Goal: Task Accomplishment & Management: Use online tool/utility

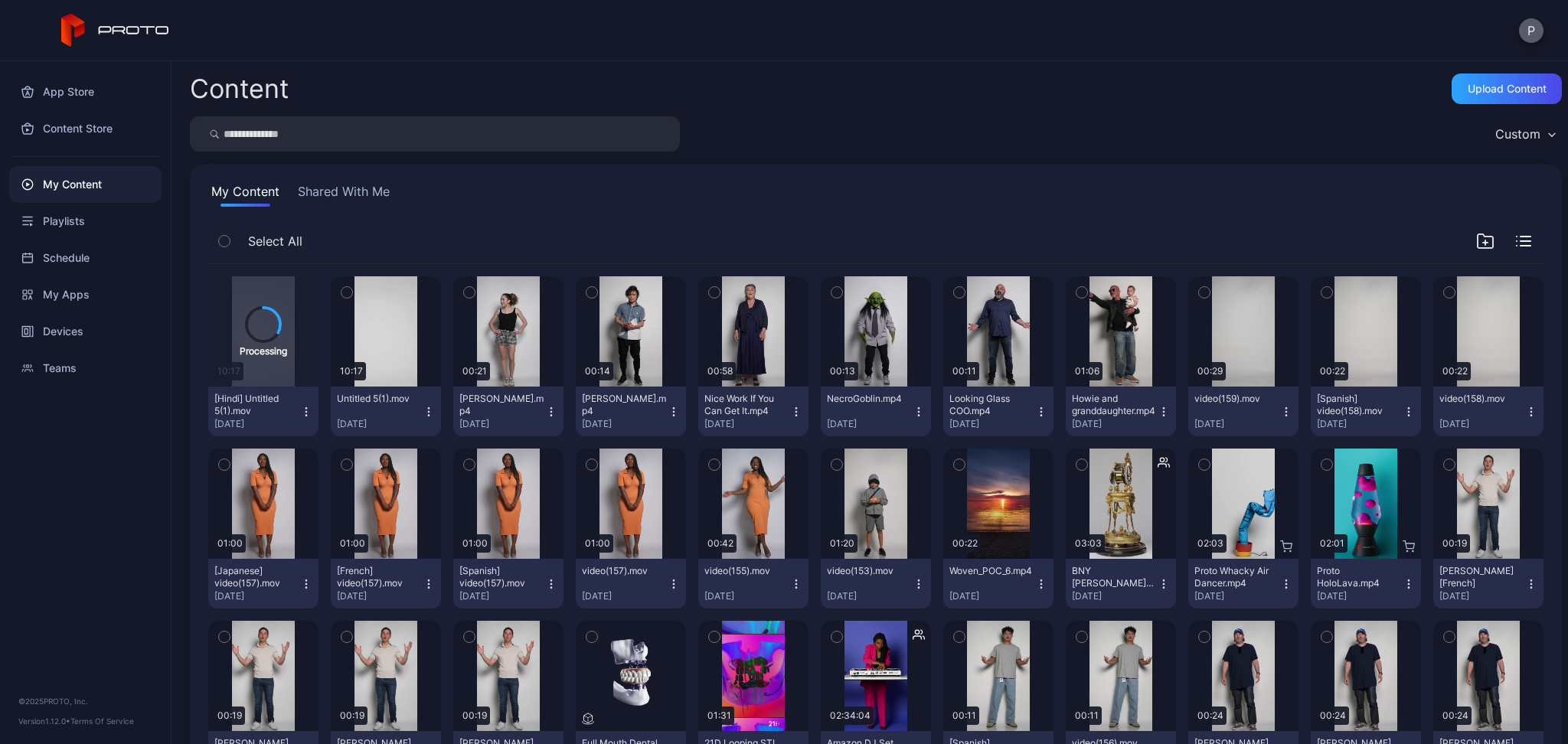
click at [1537, 37] on button "P" at bounding box center [1531, 31] width 24 height 24
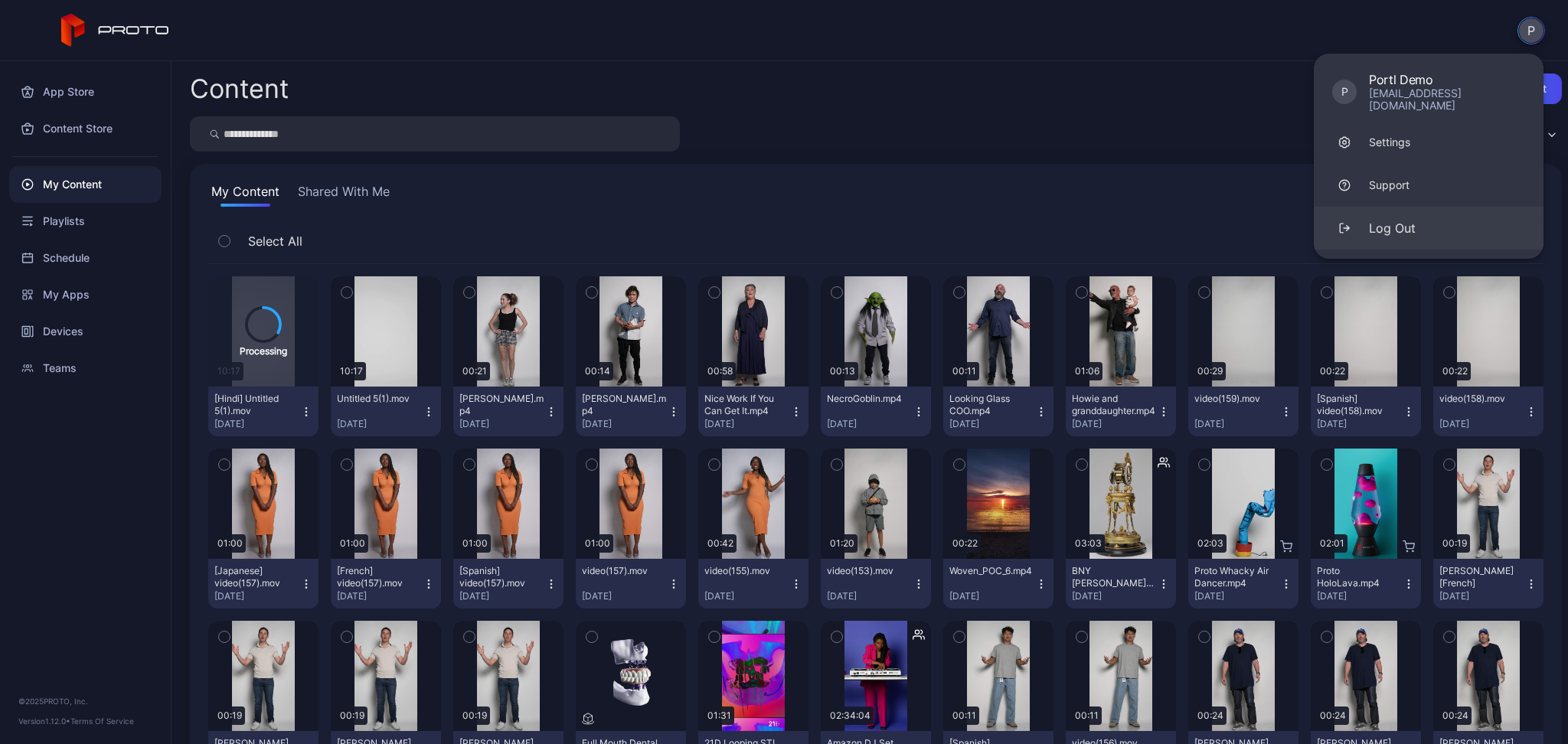
click at [1419, 215] on button "Log Out" at bounding box center [1429, 227] width 230 height 43
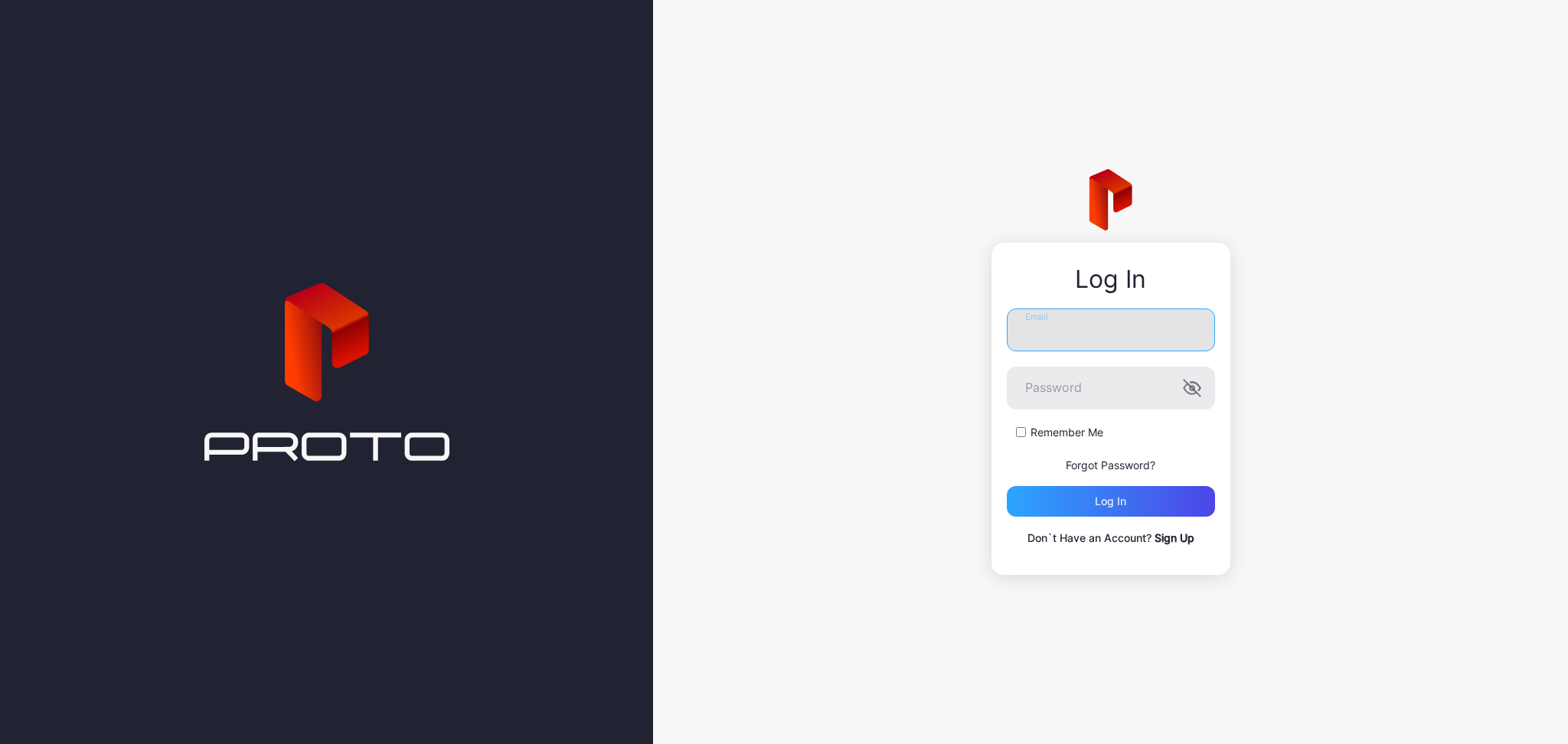
click at [1067, 347] on input "Email" at bounding box center [1110, 329] width 208 height 43
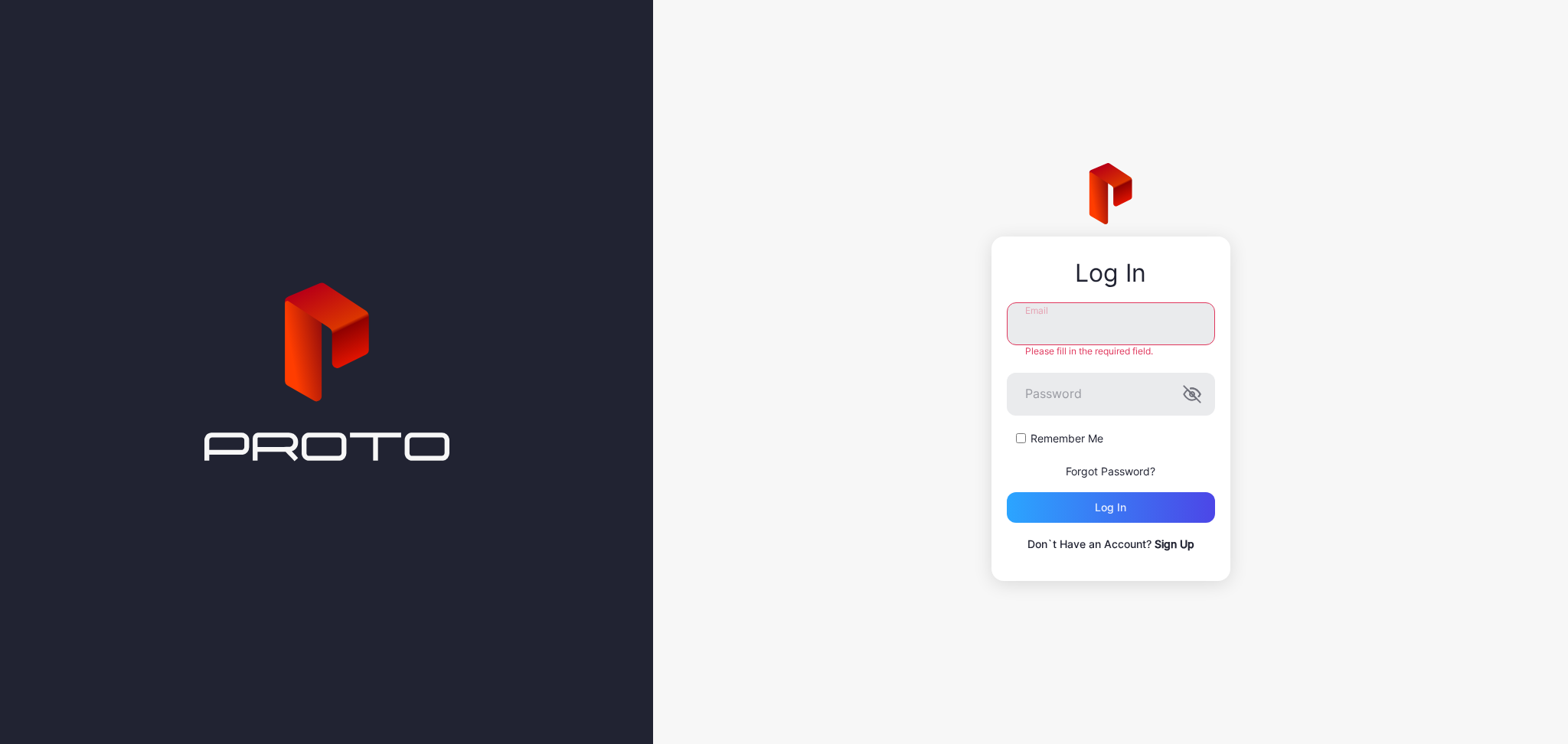
type input "**********"
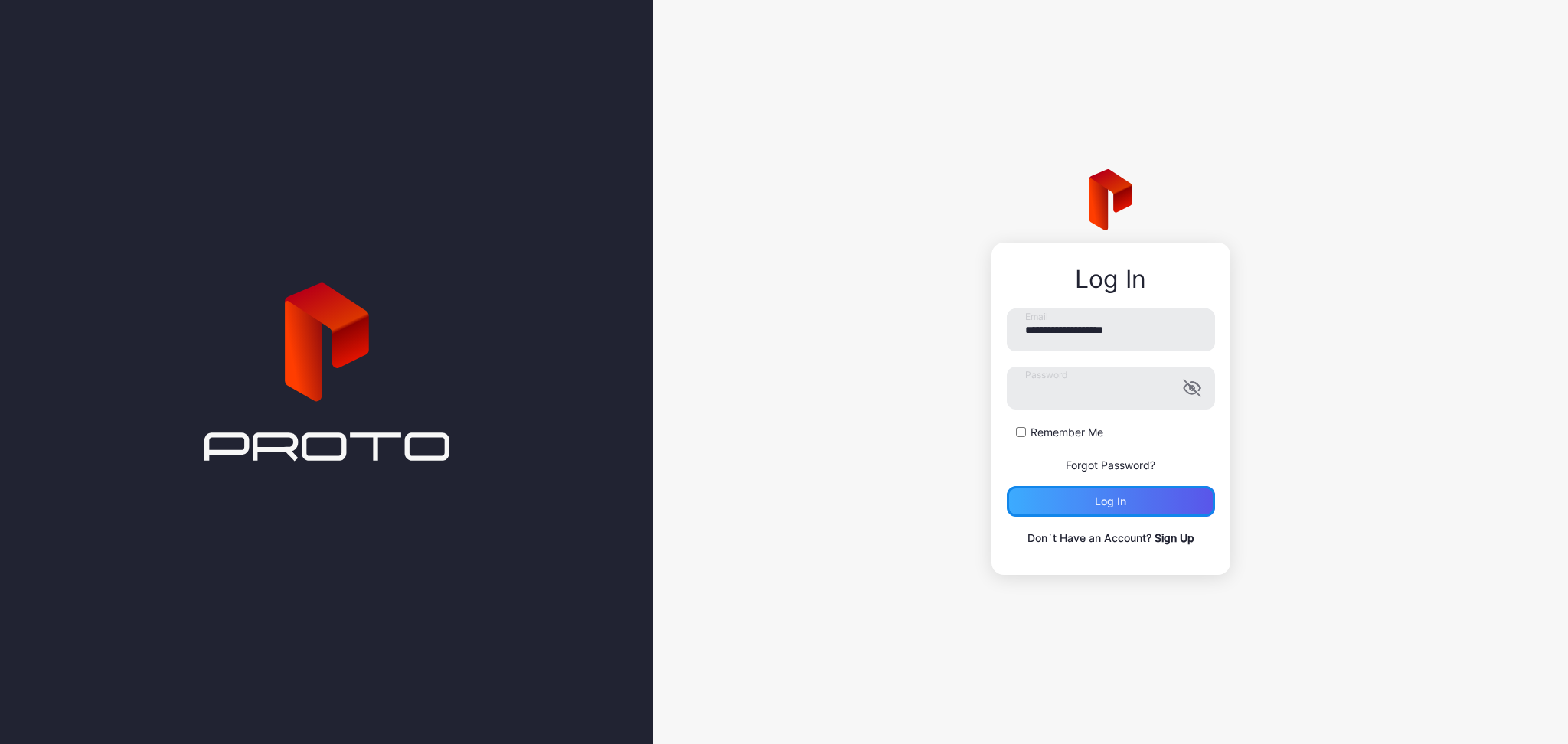
click at [1073, 507] on div "Log in" at bounding box center [1110, 501] width 208 height 31
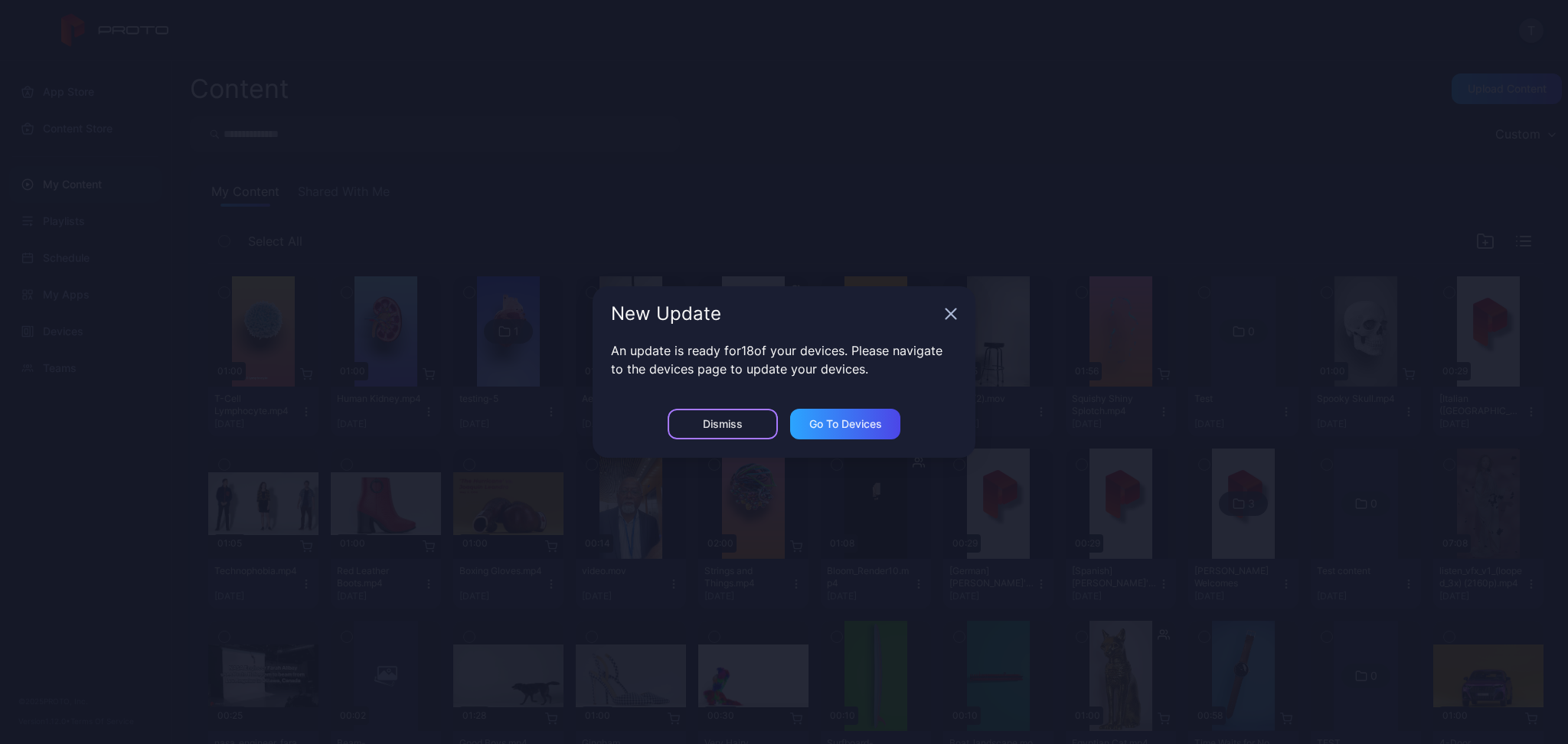
click at [701, 419] on div "Dismiss" at bounding box center [723, 424] width 110 height 31
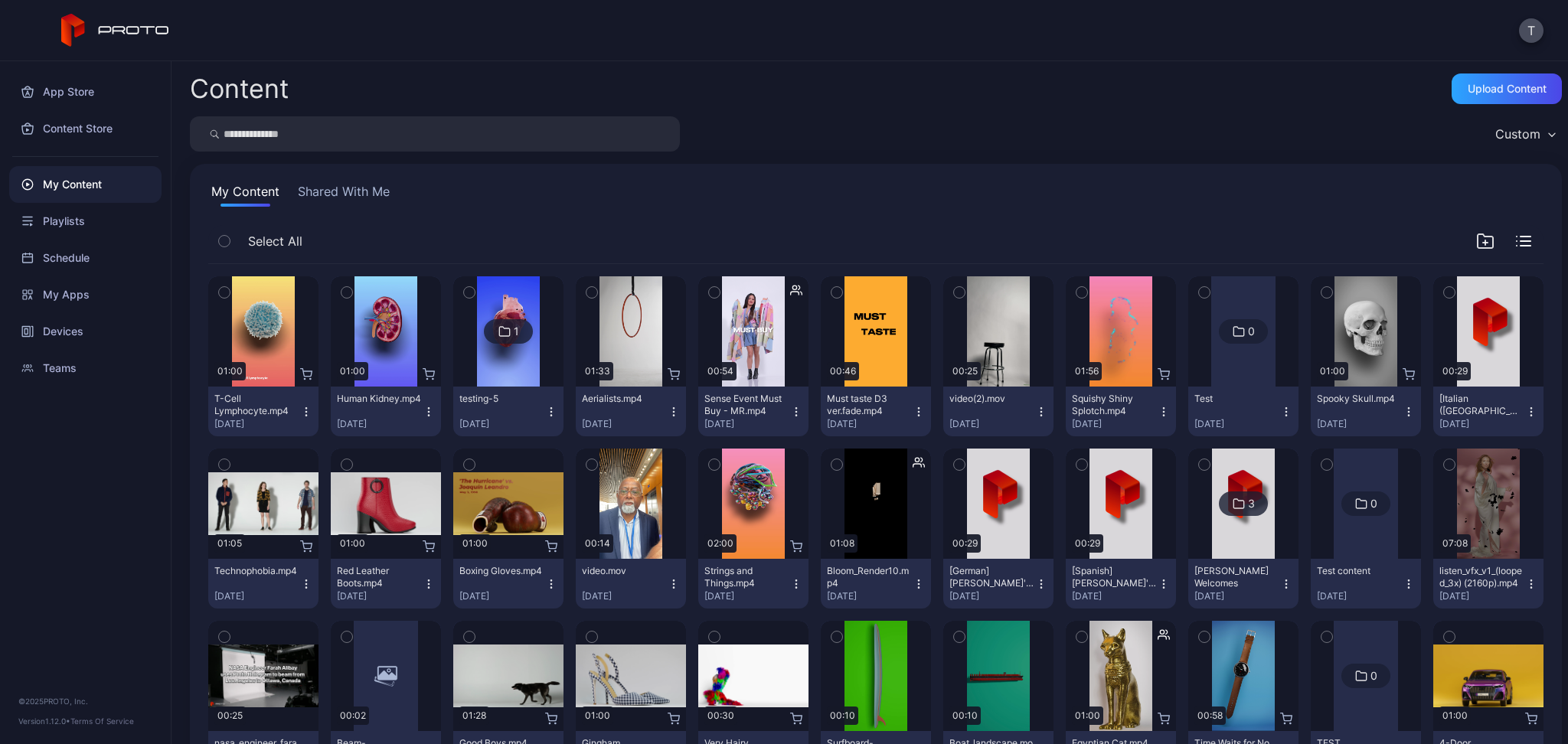
click at [66, 188] on div "My Content" at bounding box center [85, 184] width 152 height 36
click at [1503, 74] on div "Upload Content" at bounding box center [1507, 89] width 110 height 31
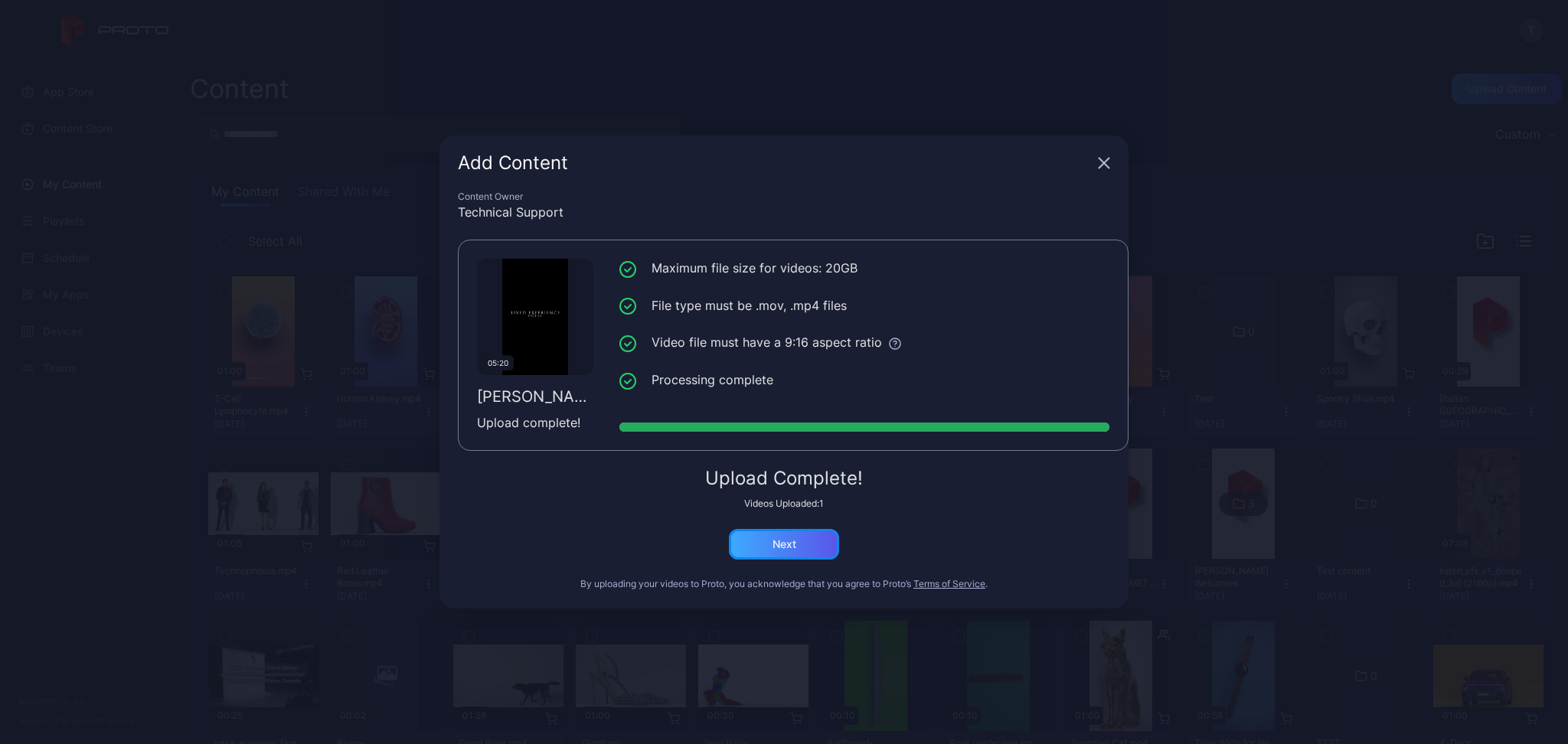
click at [813, 549] on div "Next" at bounding box center [784, 544] width 110 height 31
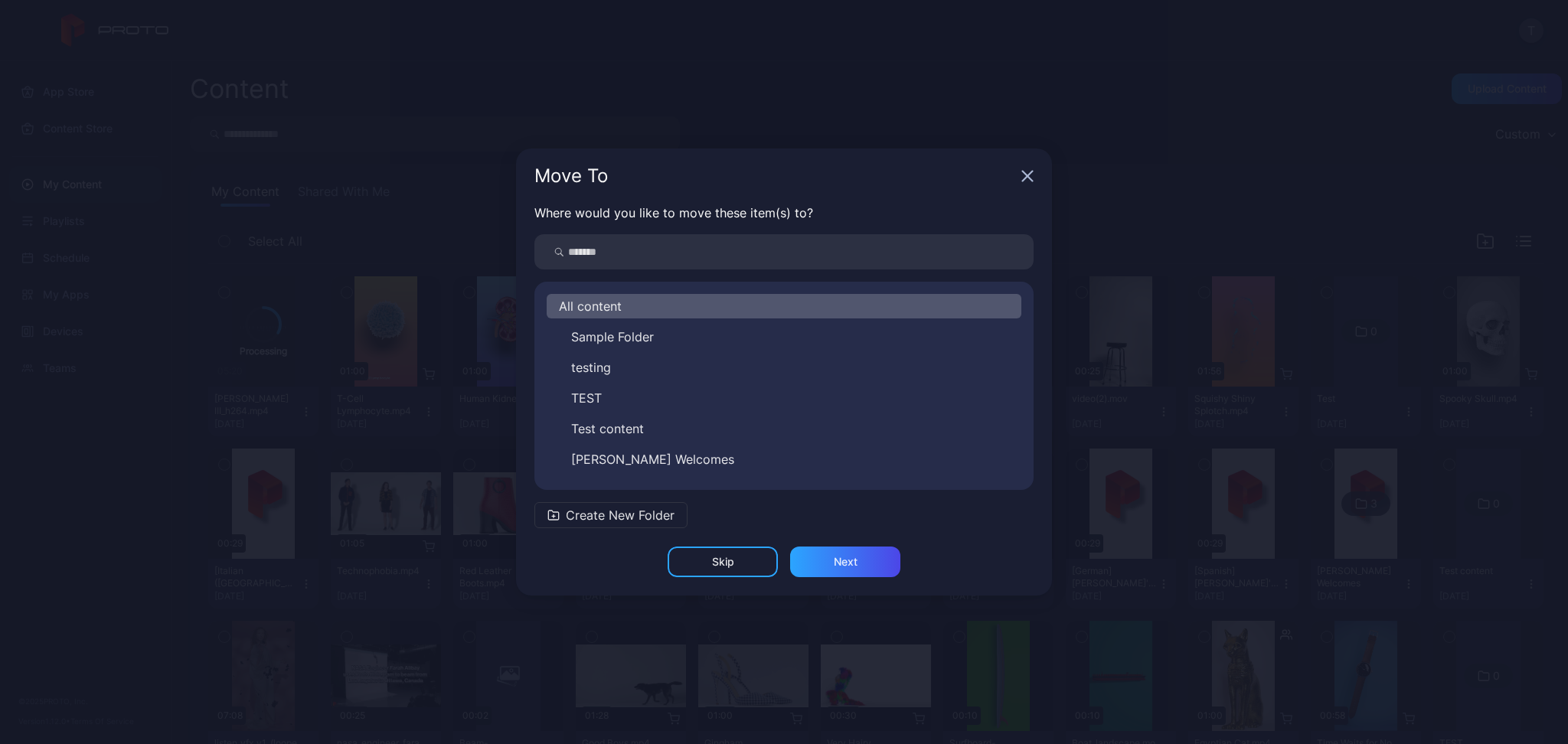
click at [577, 509] on span "Create New Folder" at bounding box center [620, 514] width 108 height 19
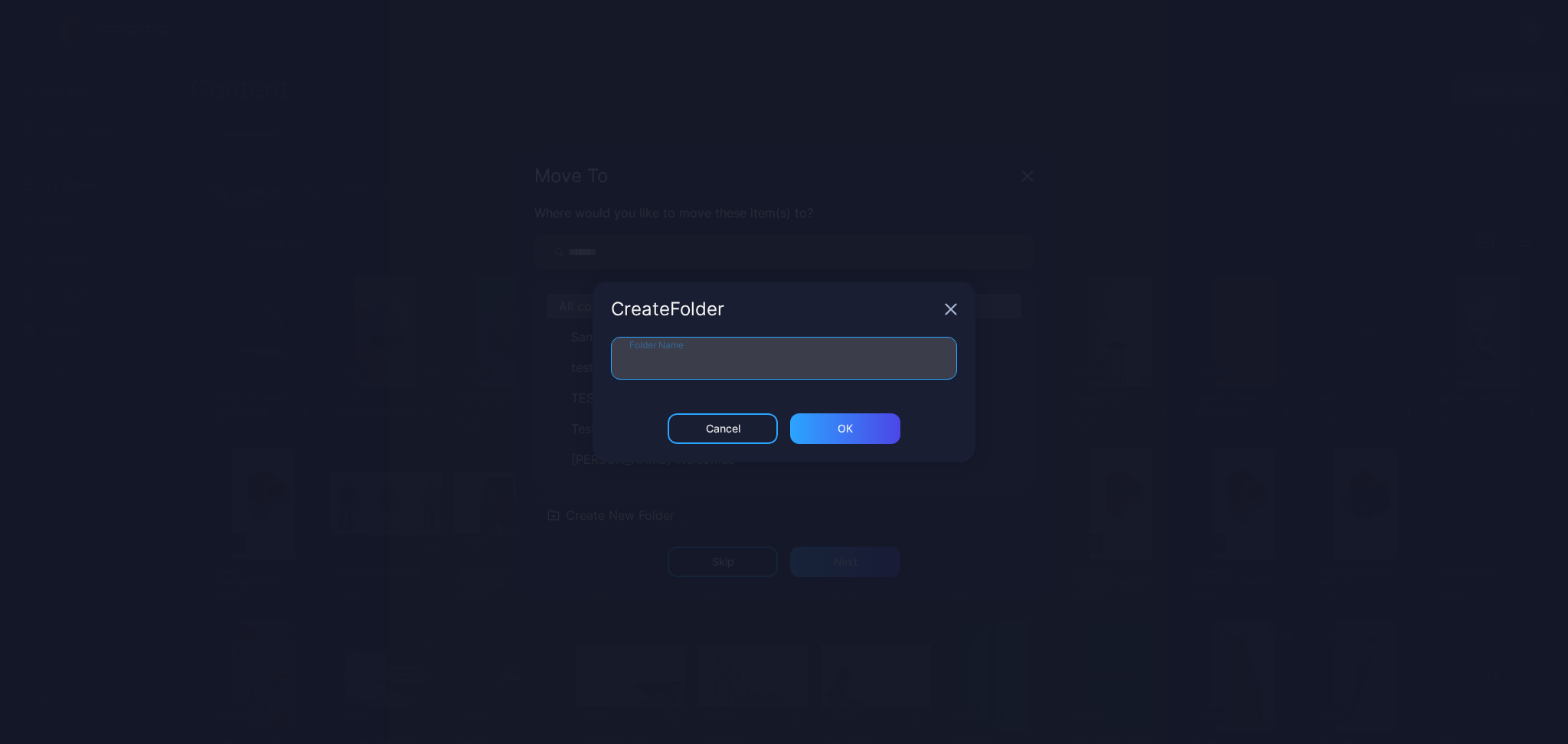
click at [674, 370] on input "Folder Name" at bounding box center [784, 357] width 346 height 43
type input "****"
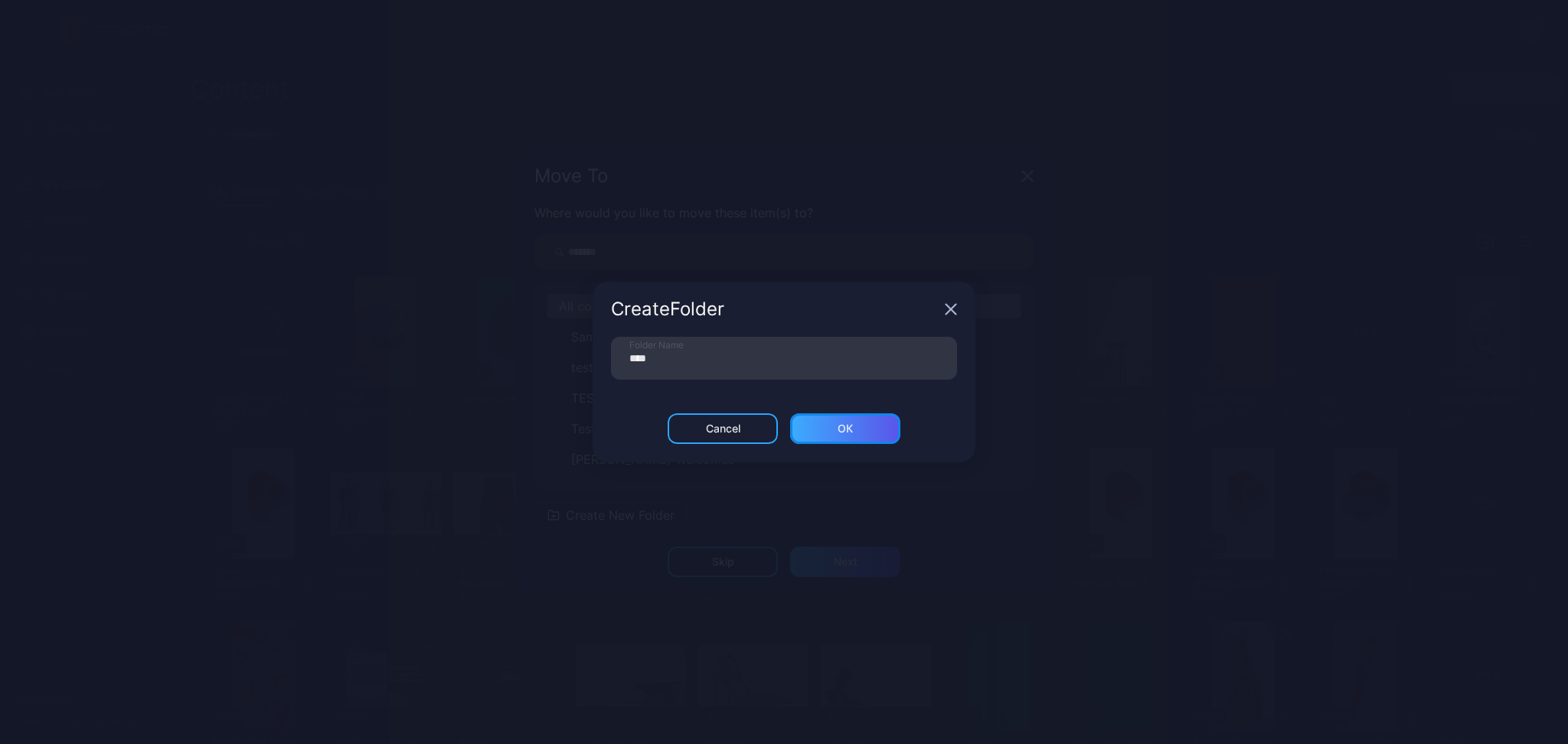
click at [898, 427] on div "ОК" at bounding box center [845, 429] width 110 height 31
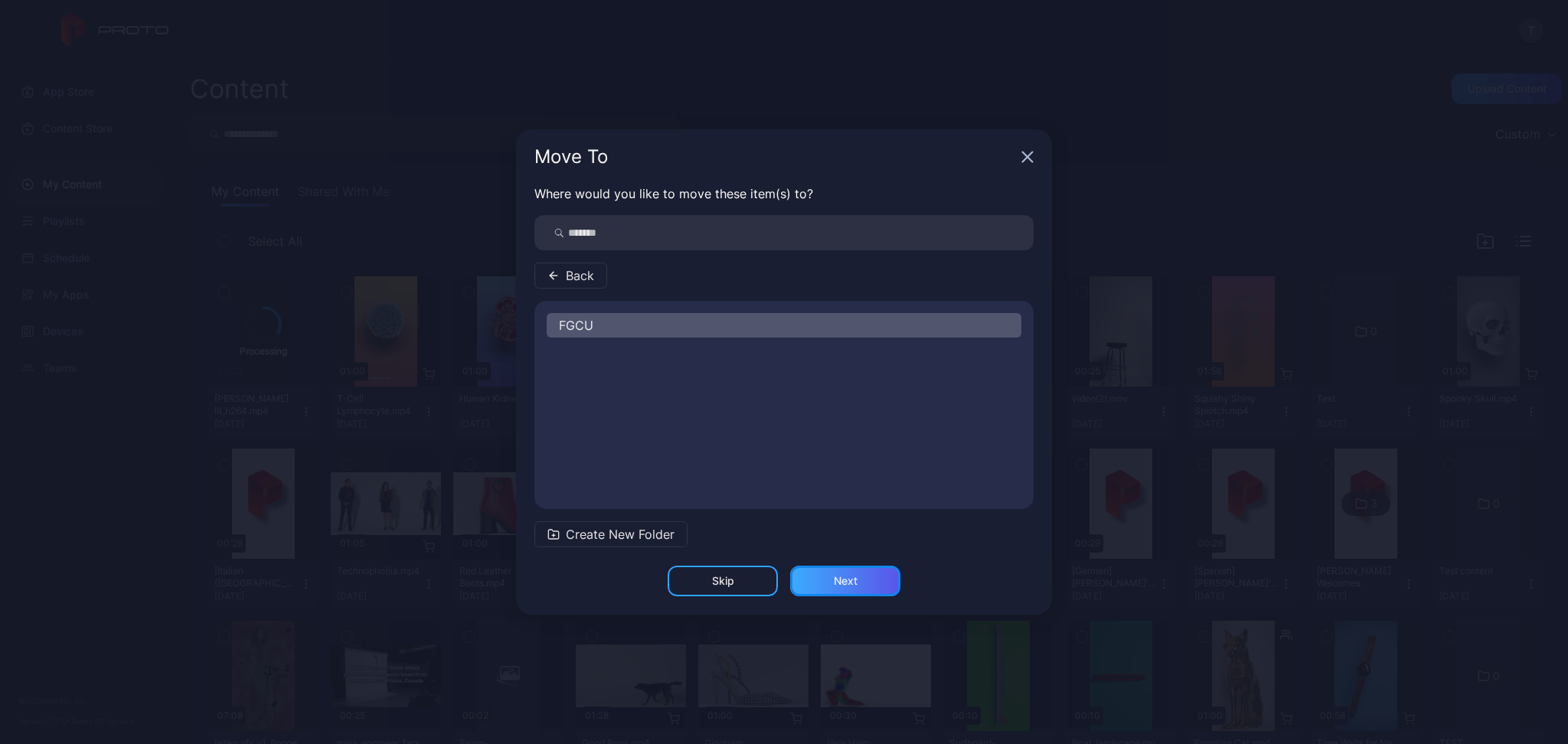
click at [826, 571] on div "Next" at bounding box center [845, 581] width 110 height 31
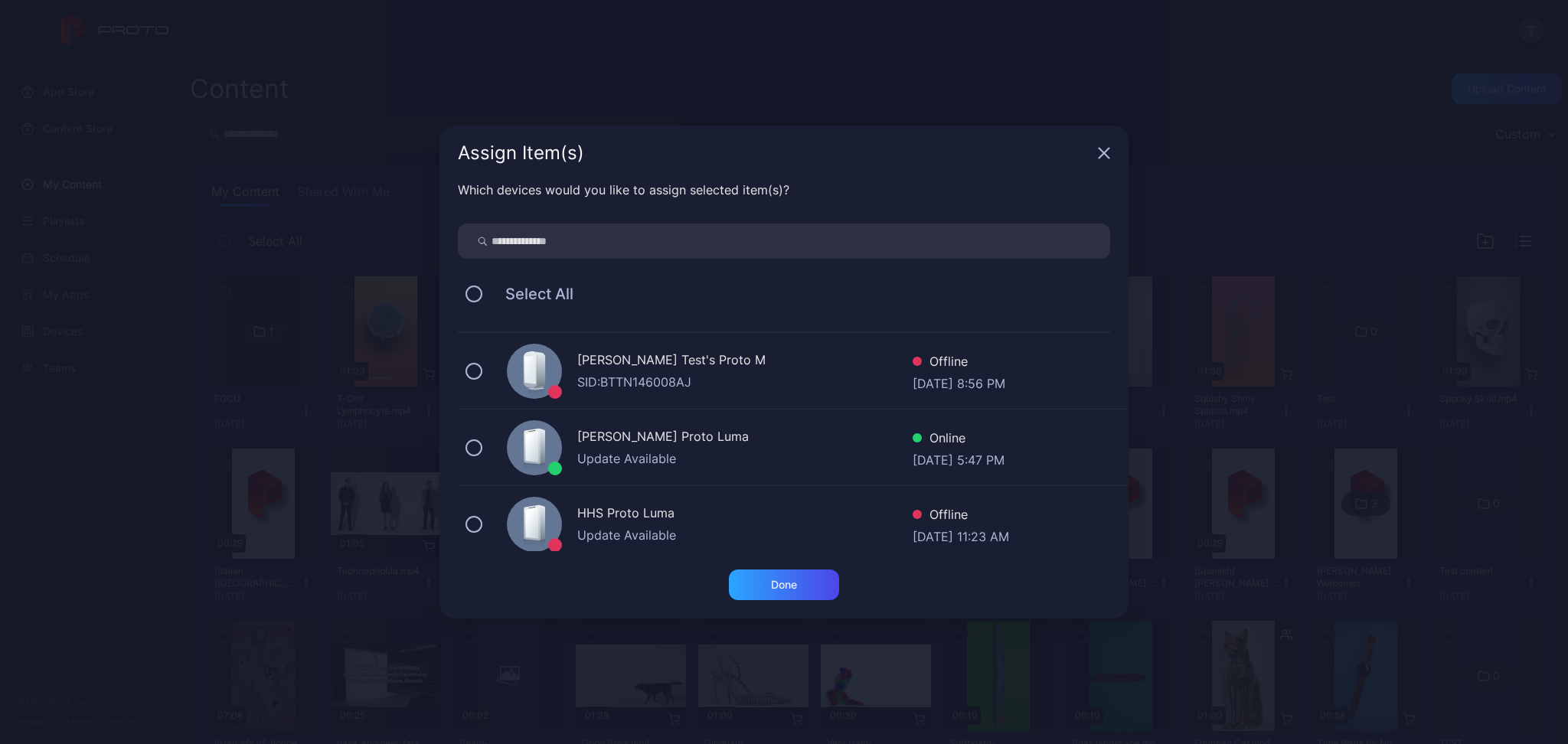
click at [1098, 152] on icon "button" at bounding box center [1104, 153] width 12 height 12
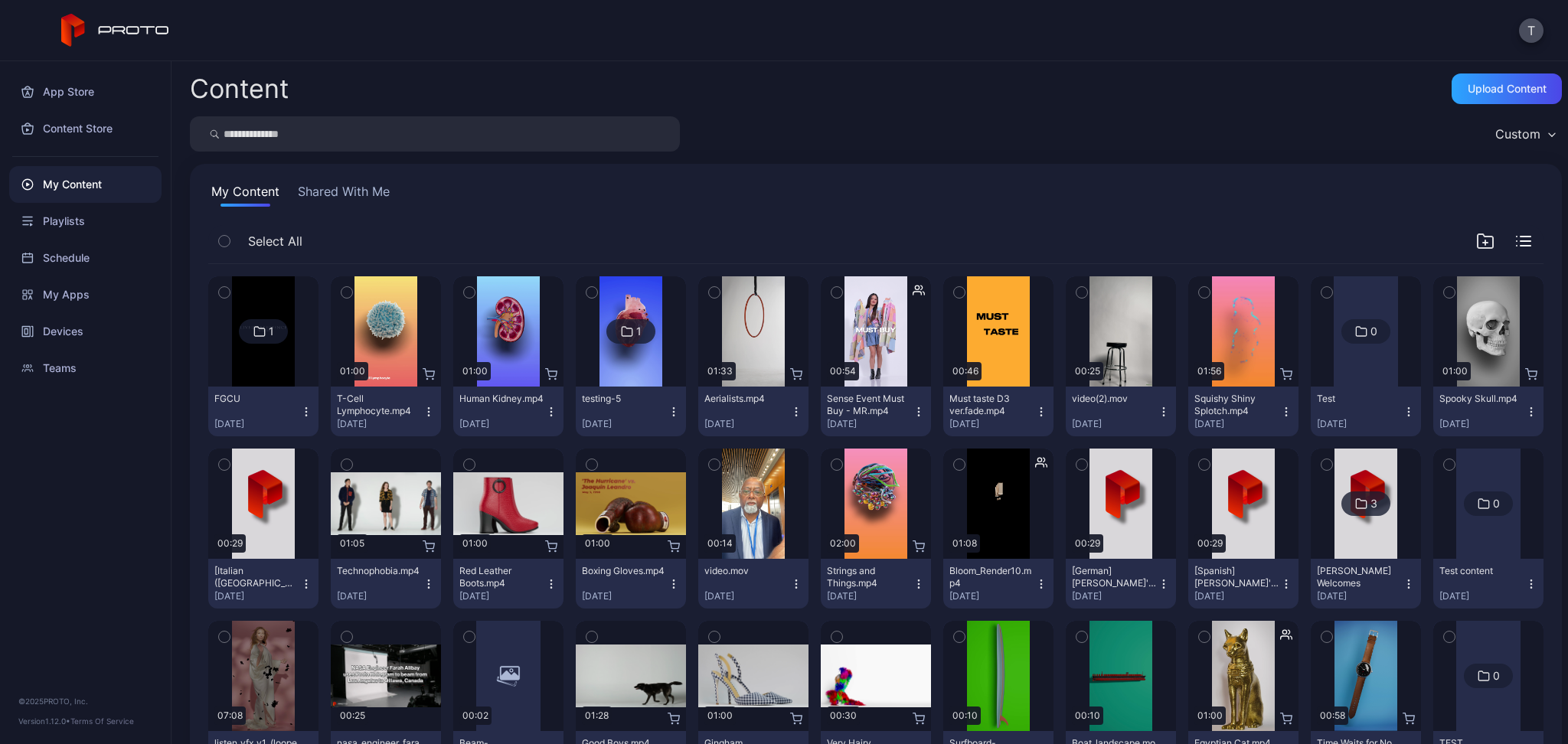
click at [262, 370] on img at bounding box center [263, 332] width 62 height 110
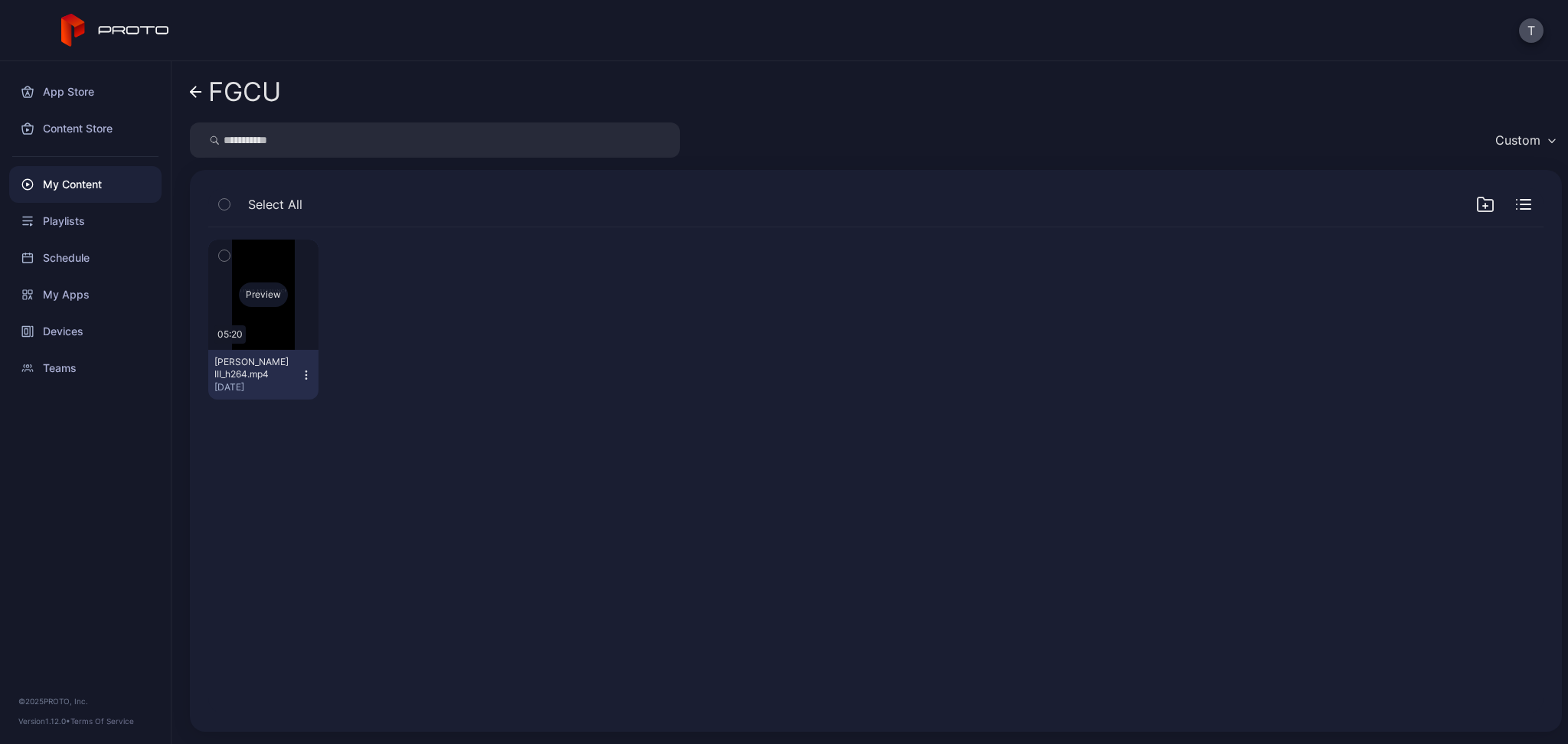
click at [272, 291] on div "Preview" at bounding box center [263, 294] width 49 height 24
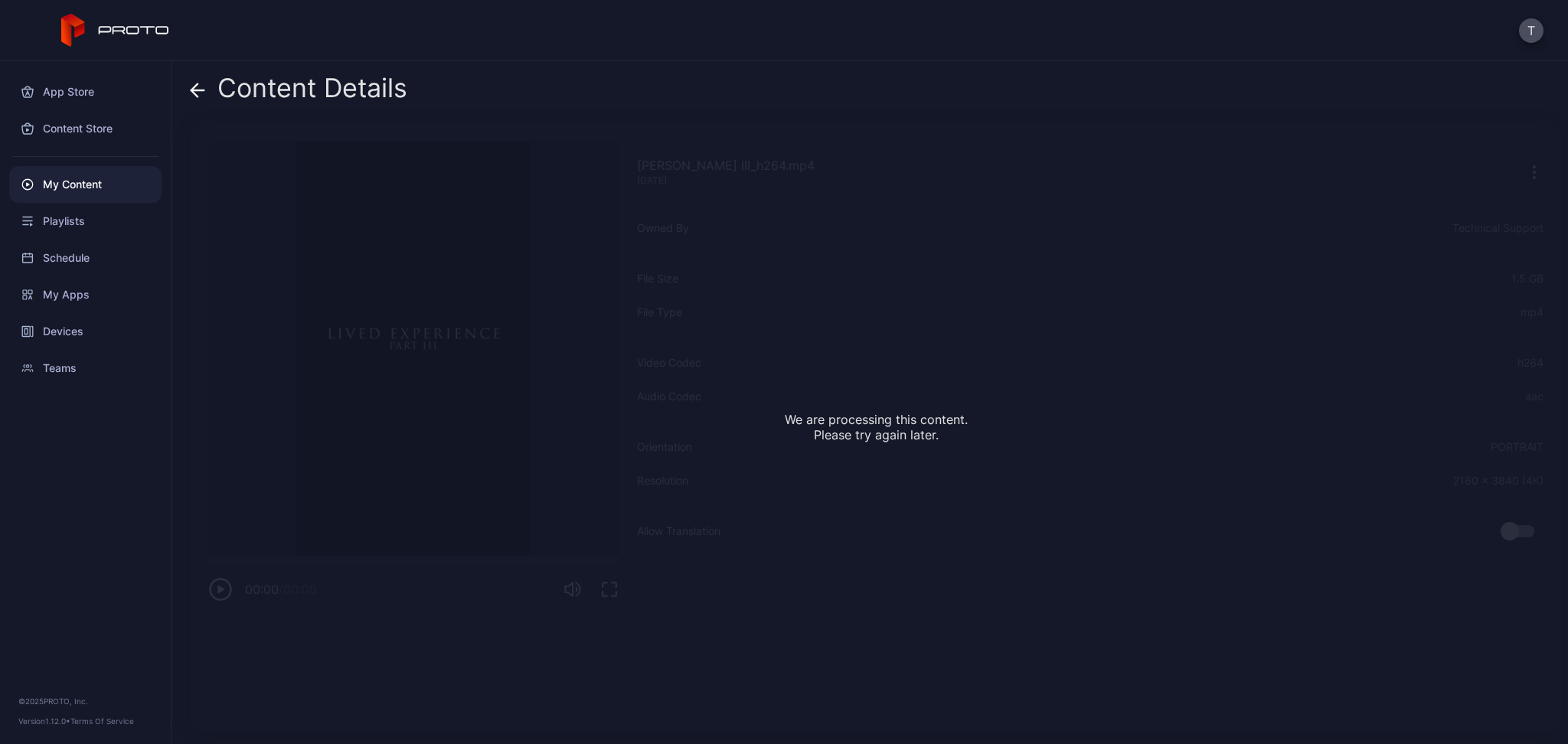
click at [190, 95] on icon at bounding box center [197, 90] width 15 height 15
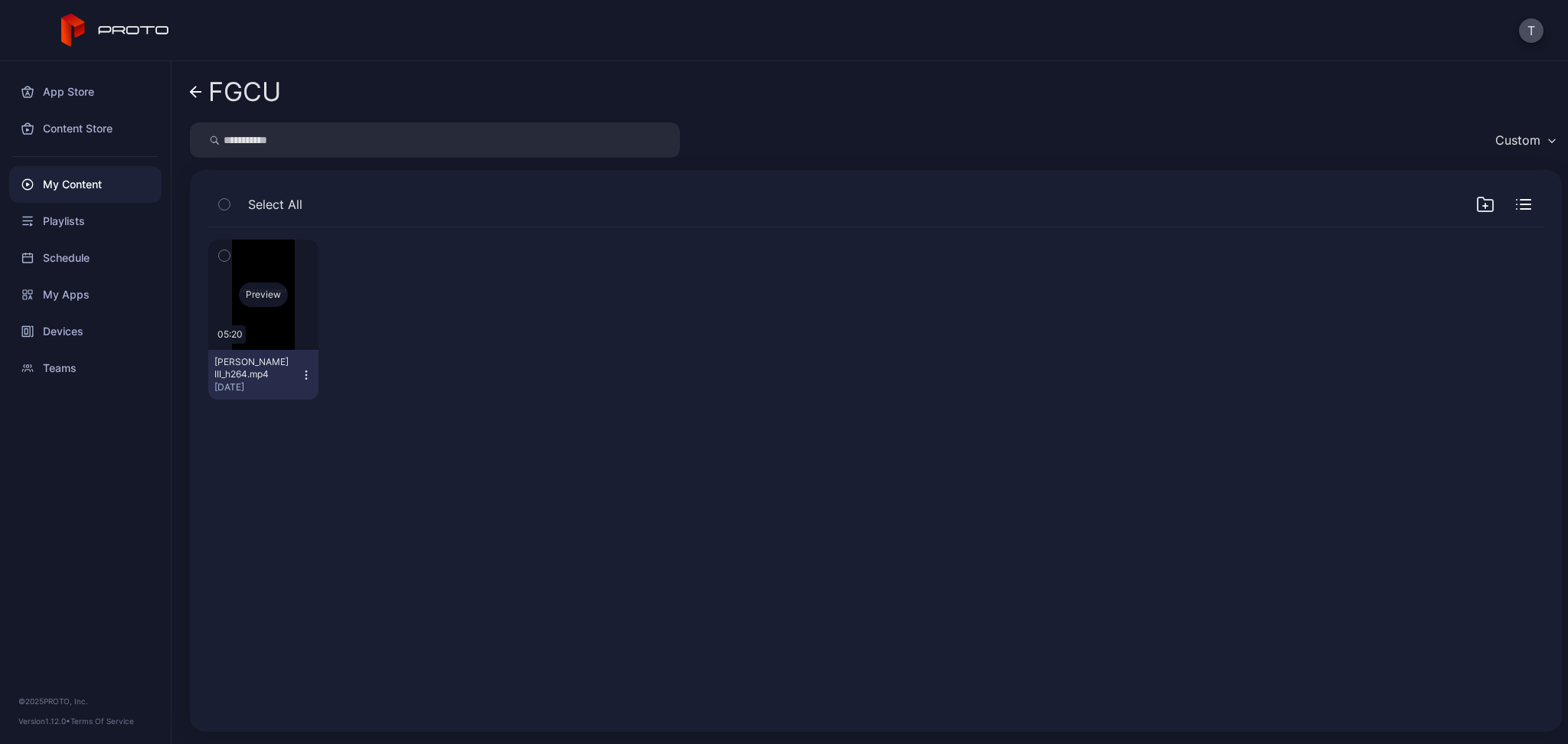
click at [252, 292] on div "Preview" at bounding box center [263, 294] width 49 height 24
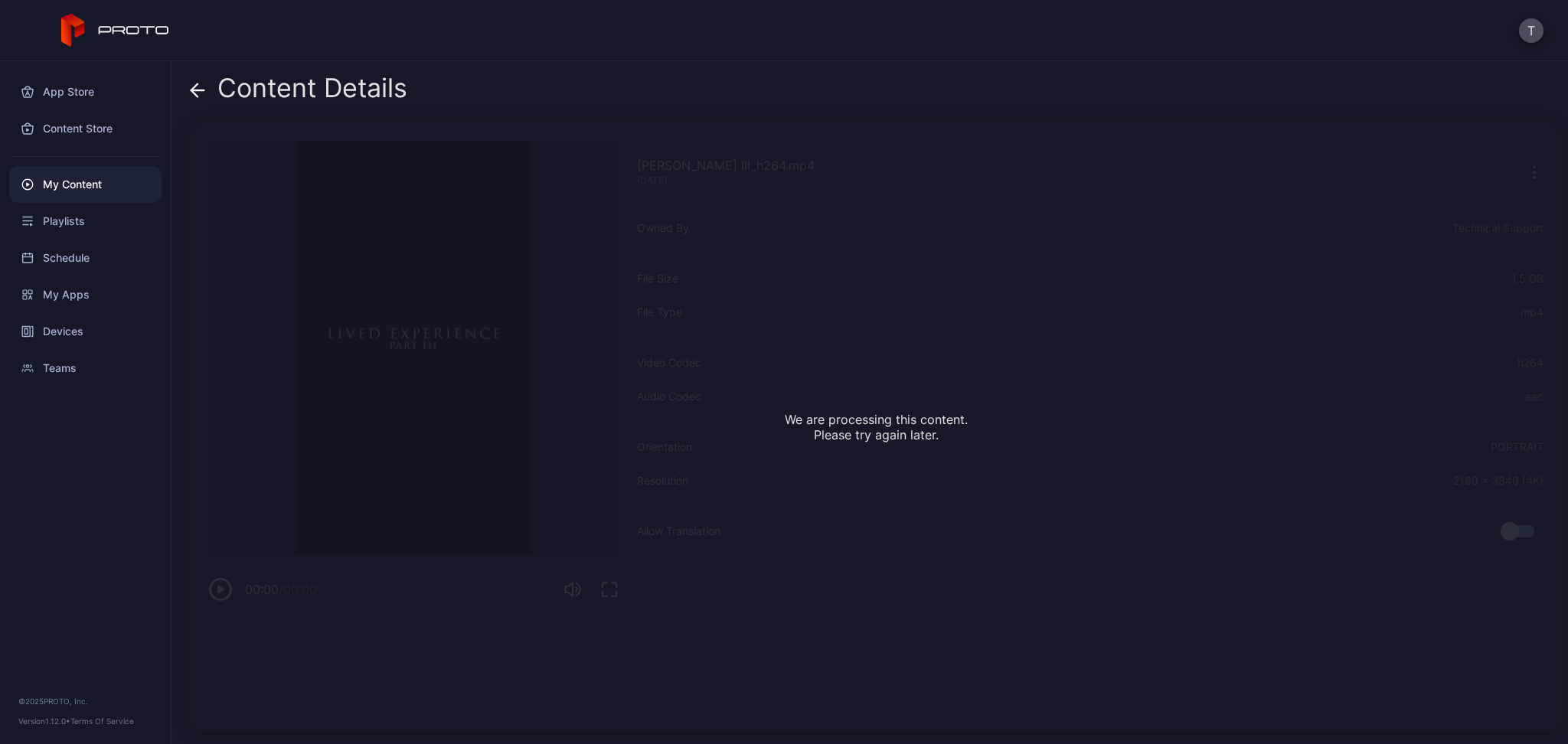
click at [283, 154] on div "We are processing this content. Please try again later." at bounding box center [876, 426] width 1372 height 609
click at [199, 91] on icon at bounding box center [198, 91] width 13 height 0
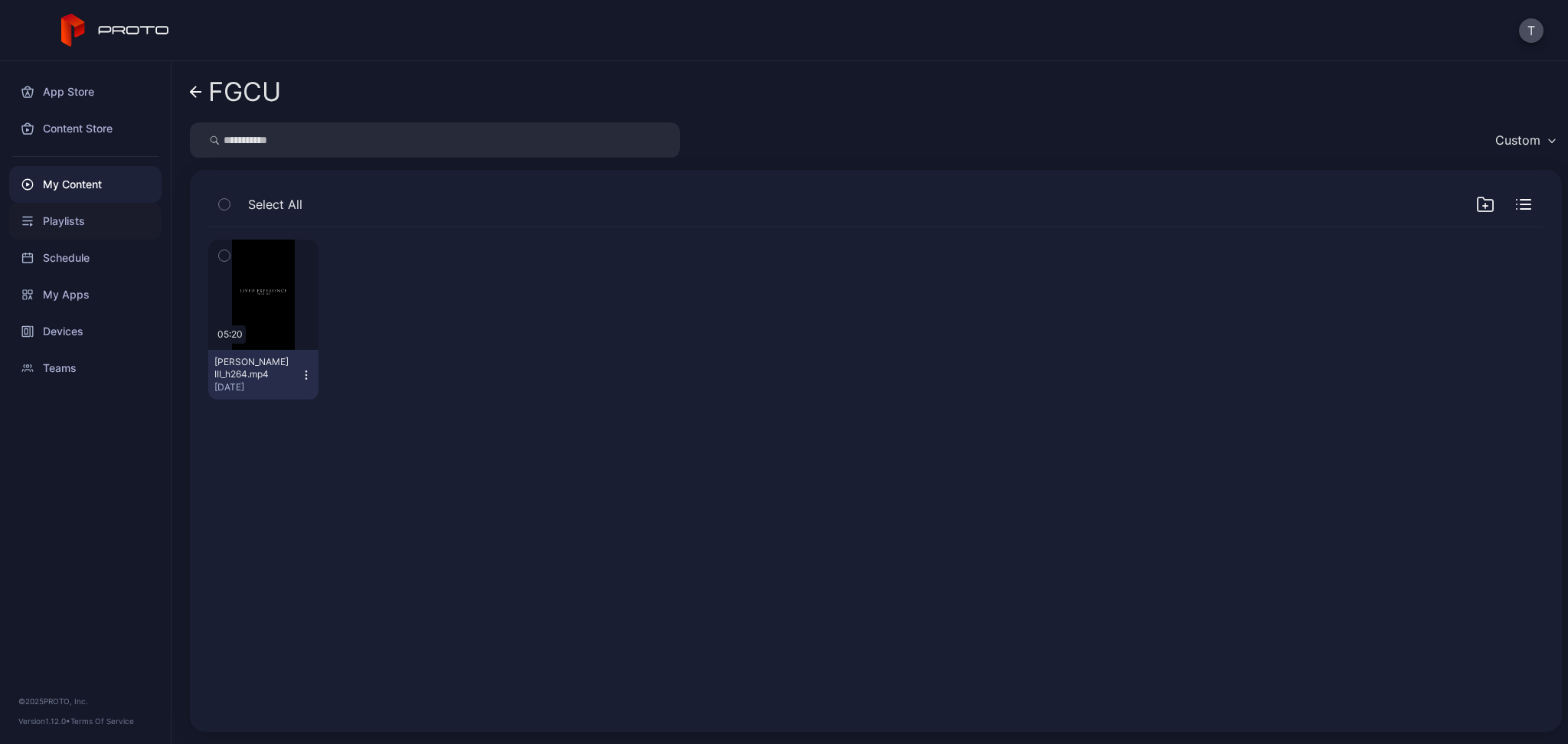
click at [55, 223] on div "Playlists" at bounding box center [85, 221] width 152 height 36
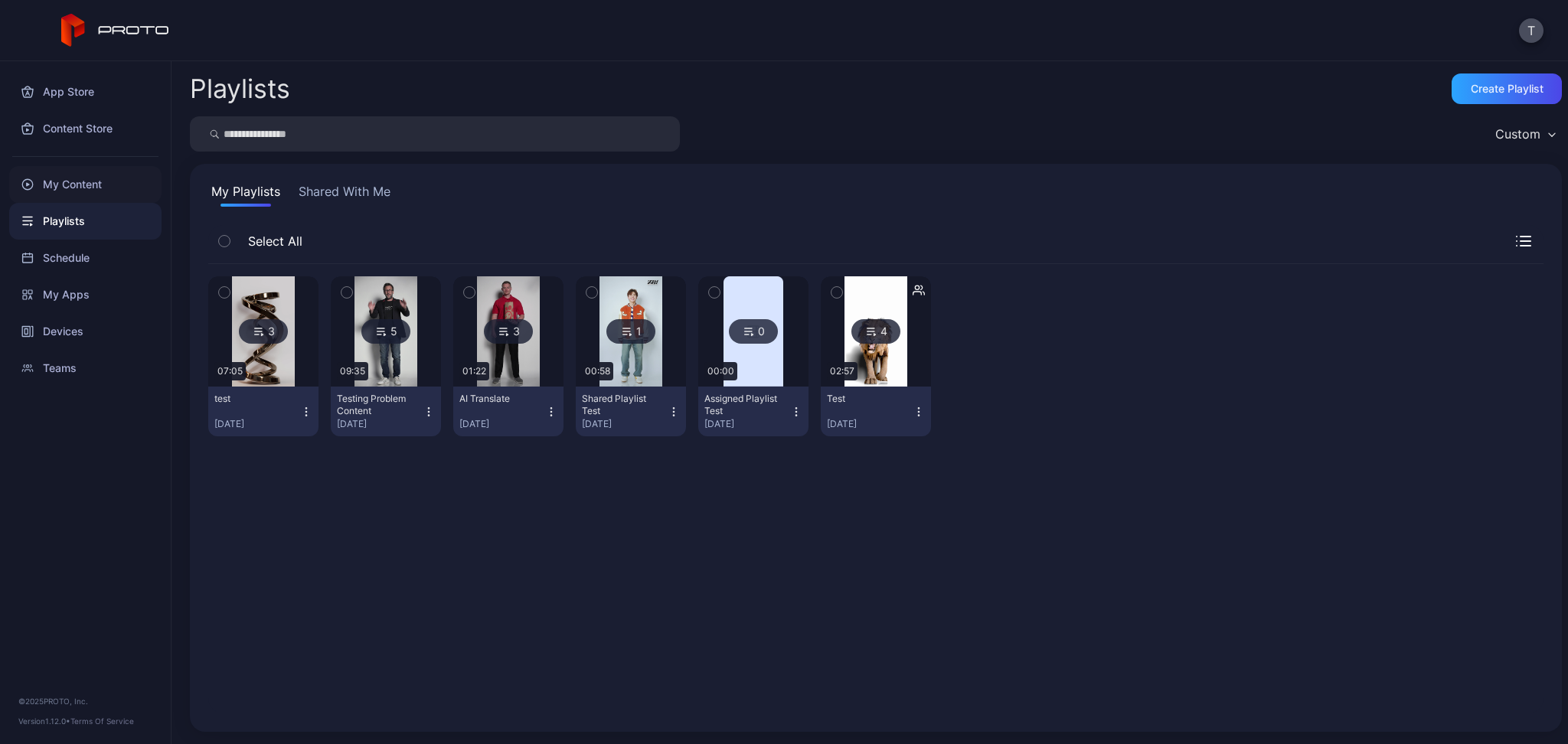
click at [59, 177] on div "My Content" at bounding box center [85, 184] width 152 height 36
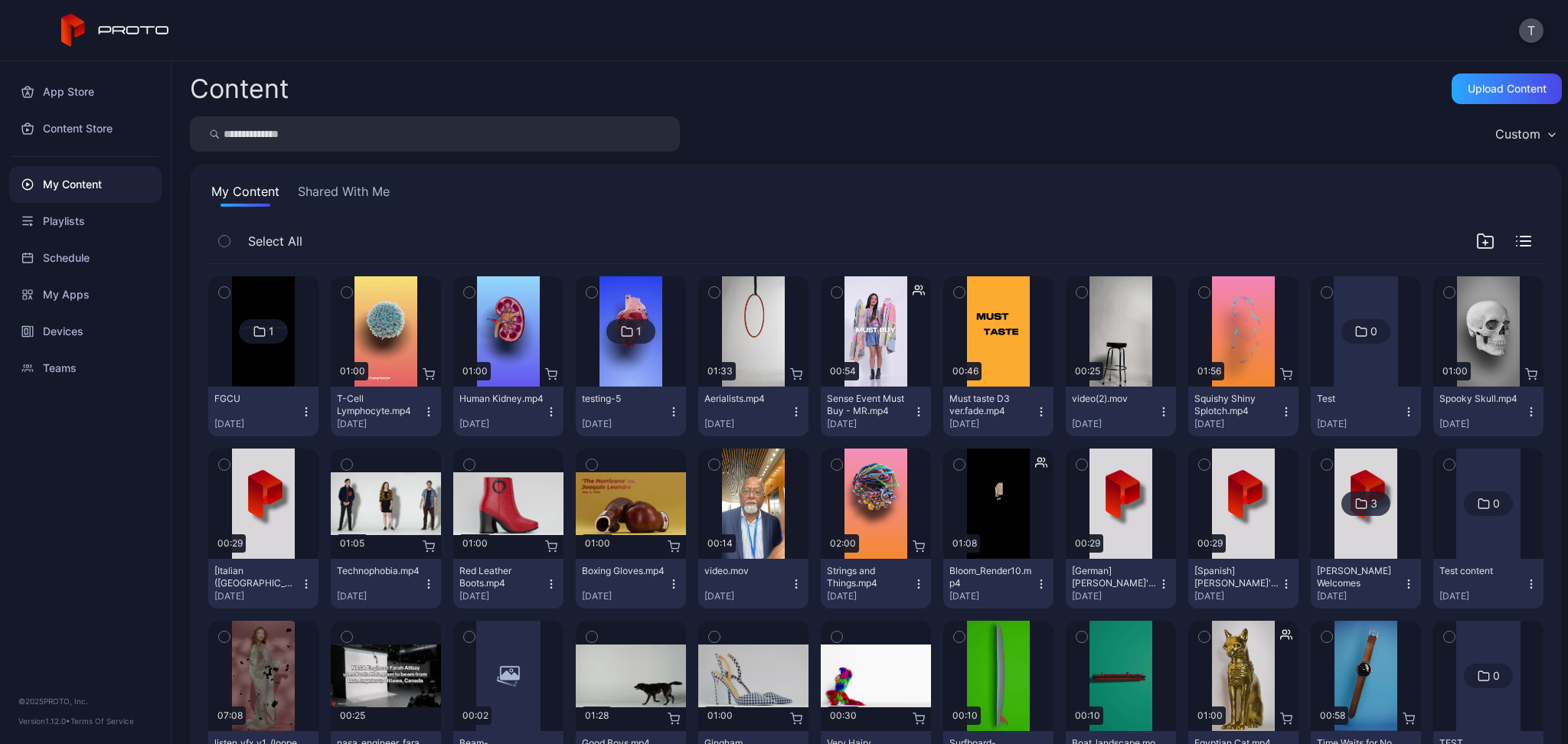
click at [274, 335] on div "1" at bounding box center [271, 331] width 6 height 14
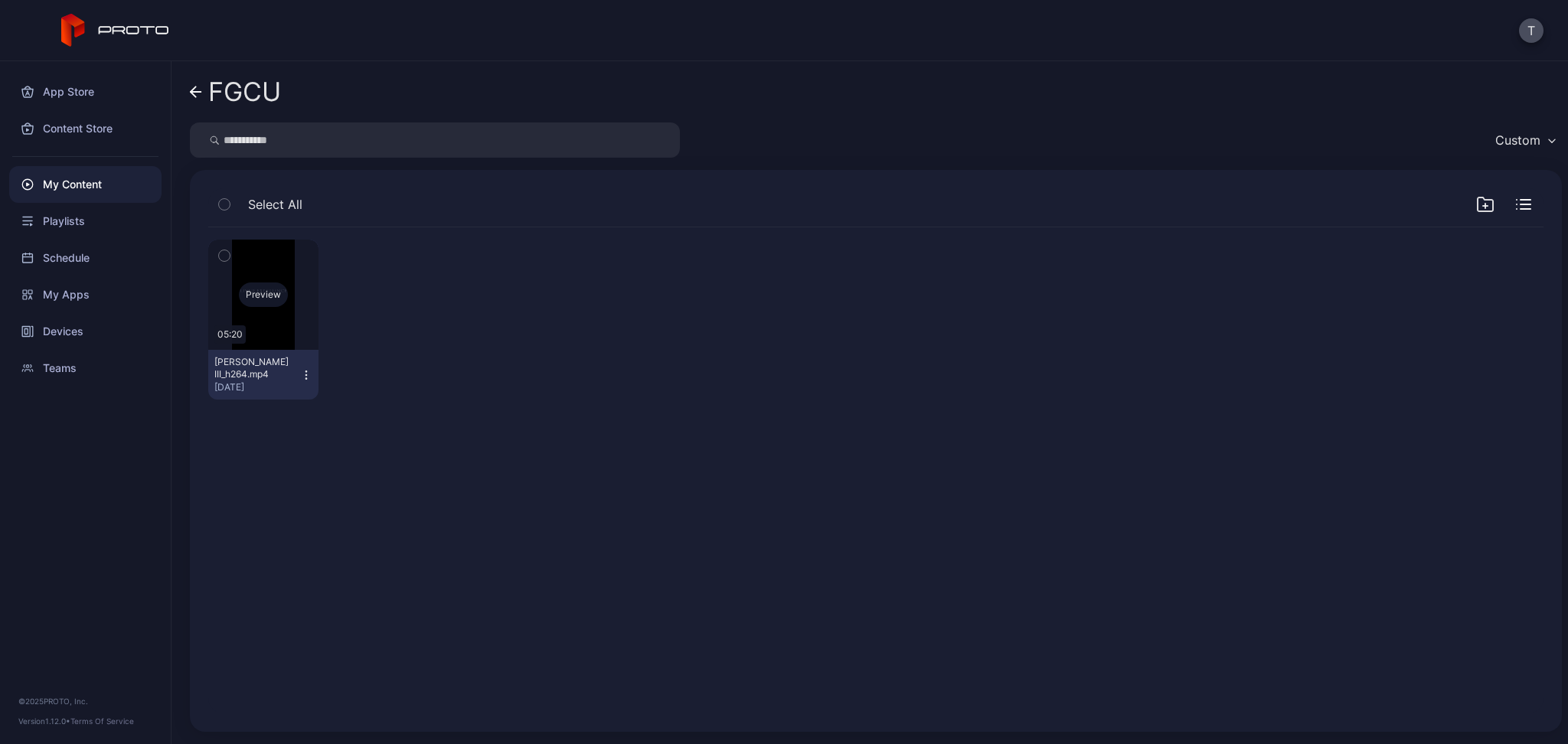
click at [259, 292] on div "Preview" at bounding box center [263, 294] width 49 height 24
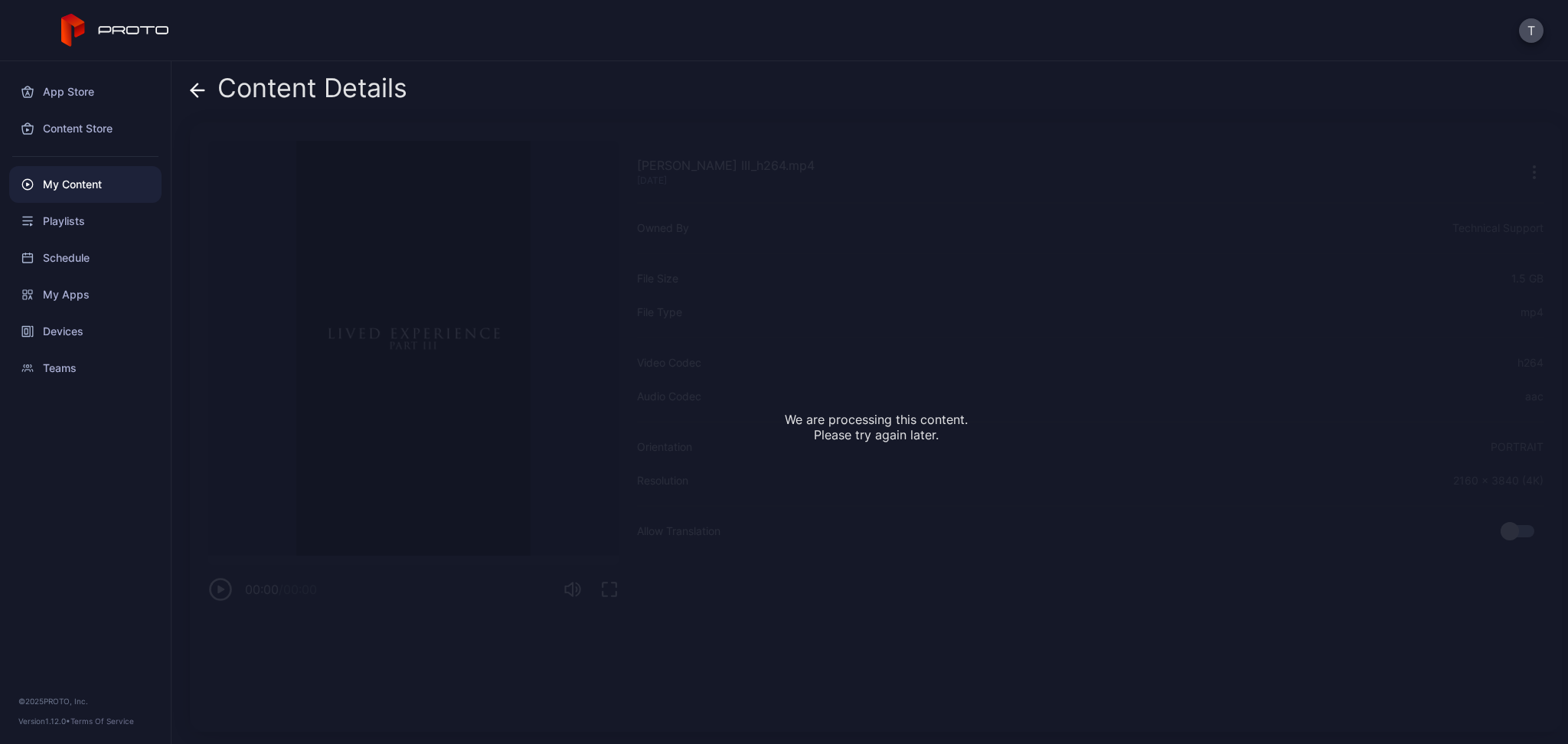
click at [450, 397] on div "We are processing this content. Please try again later." at bounding box center [876, 426] width 1372 height 609
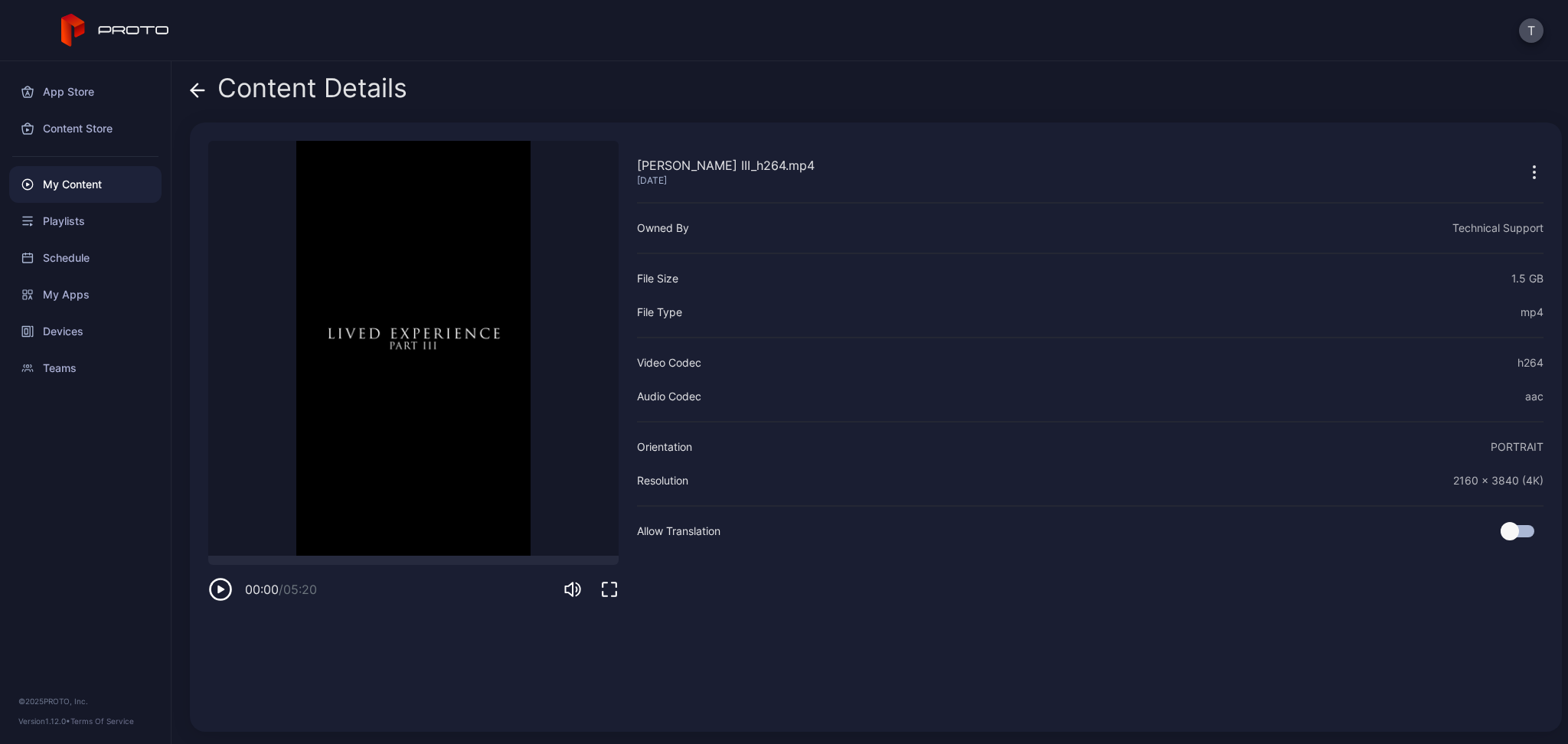
click at [218, 589] on icon "button" at bounding box center [221, 589] width 7 height 7
click at [308, 666] on div "Mary Part III_h264.mp4 Aug 13, 2025 Sorry, your browser doesn‘t support embedde…" at bounding box center [413, 427] width 410 height 573
click at [196, 91] on icon at bounding box center [198, 91] width 13 height 0
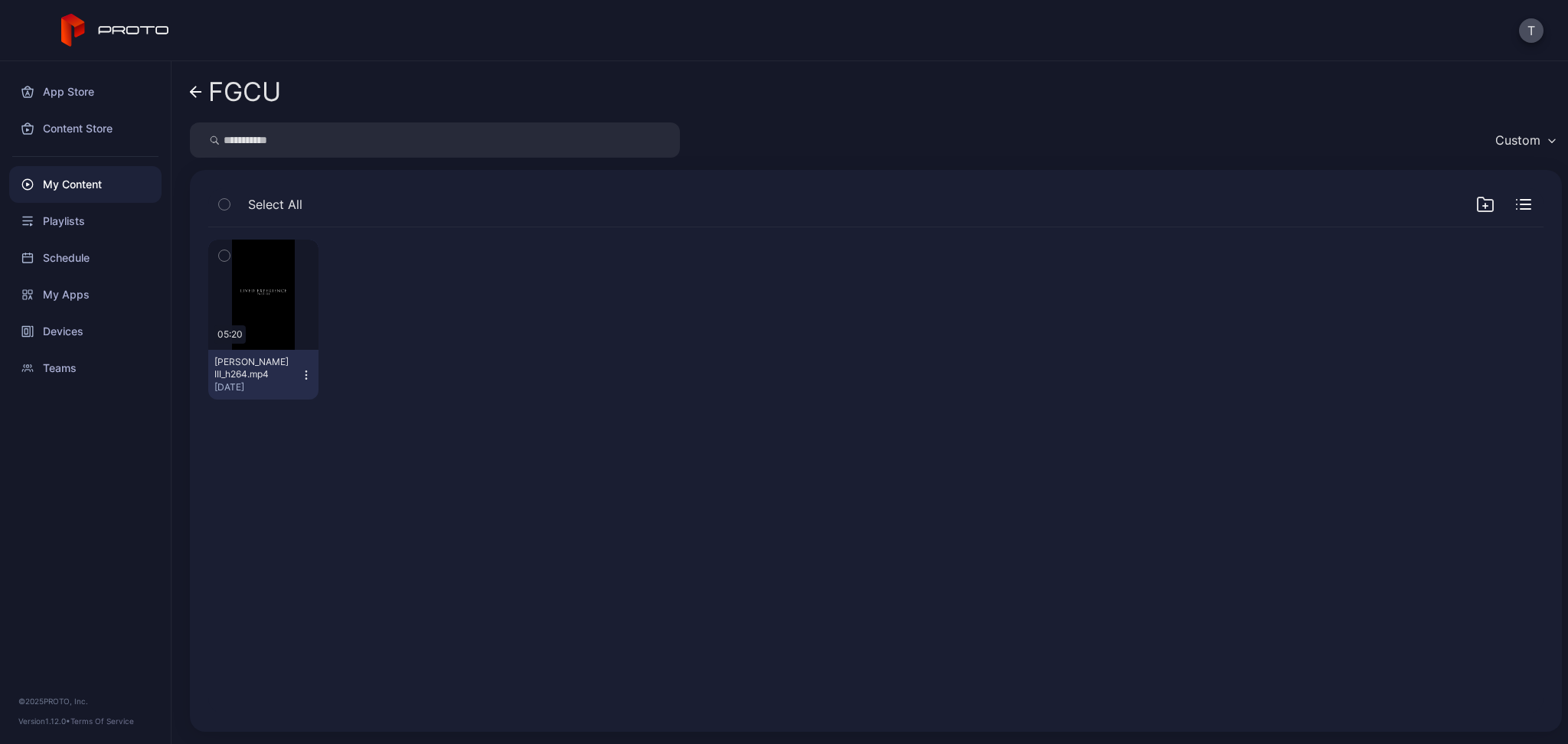
click at [197, 84] on link "FGCU" at bounding box center [235, 91] width 91 height 36
